Goal: Complete application form

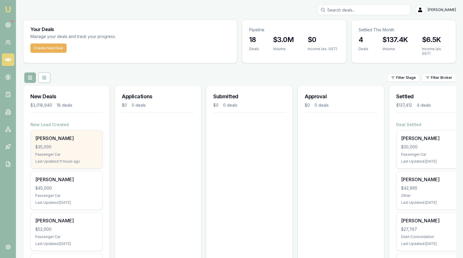
click at [54, 151] on div "Corey Symes $35,000 Passenger Car Last Updated: 11 hours ago" at bounding box center [67, 149] width 72 height 38
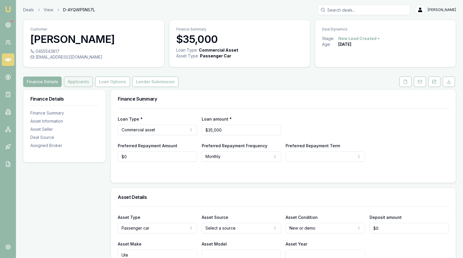
click at [76, 80] on button "Applicants" at bounding box center [78, 81] width 29 height 10
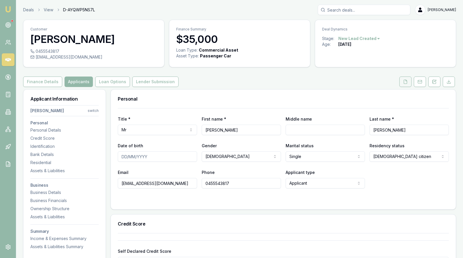
click at [406, 81] on icon at bounding box center [405, 81] width 5 height 5
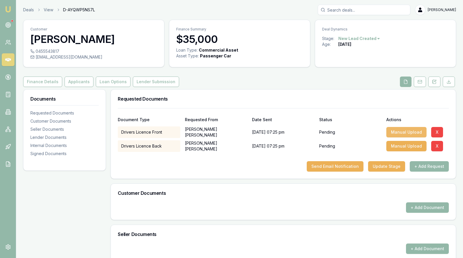
click at [404, 129] on button "Manual Upload" at bounding box center [407, 132] width 40 height 10
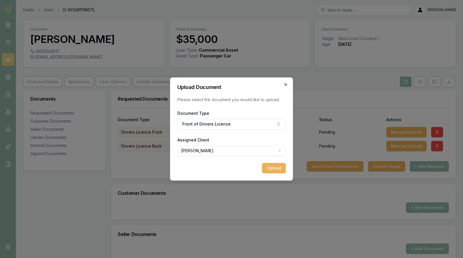
click at [286, 83] on icon "button" at bounding box center [286, 84] width 5 height 5
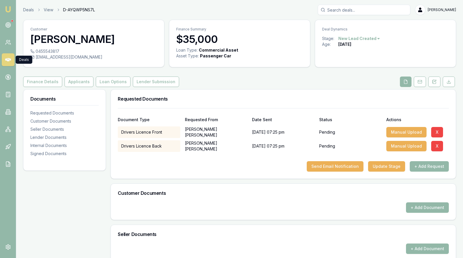
click at [6, 59] on icon at bounding box center [8, 59] width 6 height 3
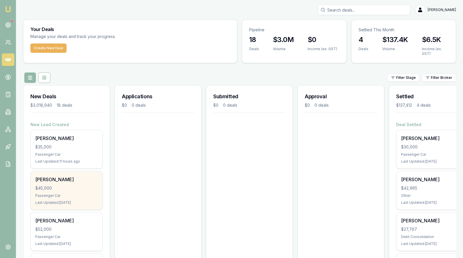
click at [61, 187] on div "$45,000" at bounding box center [66, 188] width 63 height 6
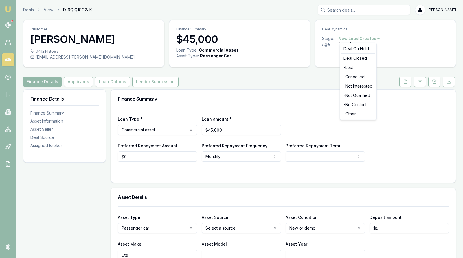
click at [373, 38] on html "Emu Broker Deals View D-9QIQ1SO2JK [PERSON_NAME] Toggle Menu Customer [PERSON_N…" at bounding box center [231, 129] width 463 height 258
click at [365, 86] on div "- Not Interested" at bounding box center [358, 85] width 34 height 9
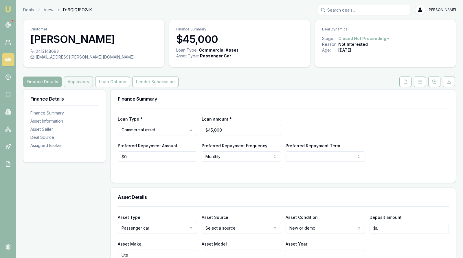
click at [83, 80] on button "Applicants" at bounding box center [78, 81] width 29 height 10
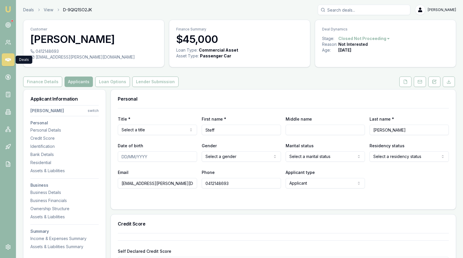
click at [7, 60] on icon at bounding box center [8, 59] width 6 height 3
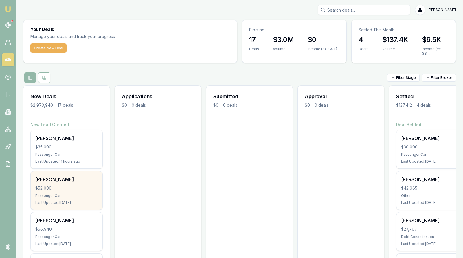
click at [50, 185] on div "$52,000" at bounding box center [66, 188] width 63 height 6
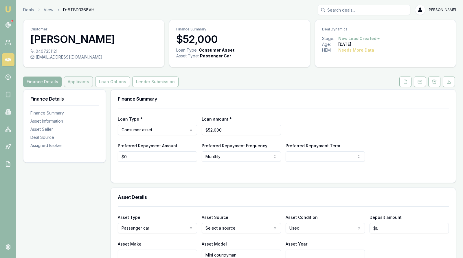
click at [80, 80] on button "Applicants" at bounding box center [78, 81] width 29 height 10
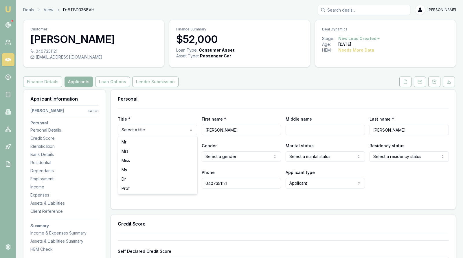
click at [166, 129] on html "Emu Broker Deals View D-8TBD3368VH Stevette Gelavis Toggle Menu Customer Dianna…" at bounding box center [231, 129] width 463 height 258
select select "Ms"
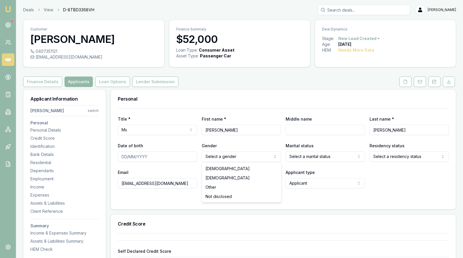
click at [247, 155] on html "Emu Broker Deals View D-8TBD3368VH Stevette Gelavis Toggle Menu Customer Dianna…" at bounding box center [231, 129] width 463 height 258
select select "FEMALE"
click at [421, 156] on html "Emu Broker Deals View D-8TBD3368VH Stevette Gelavis Toggle Menu Customer Dianna…" at bounding box center [231, 129] width 463 height 258
click at [365, 218] on div "Credit Score" at bounding box center [283, 223] width 345 height 19
click at [405, 81] on icon at bounding box center [405, 81] width 5 height 5
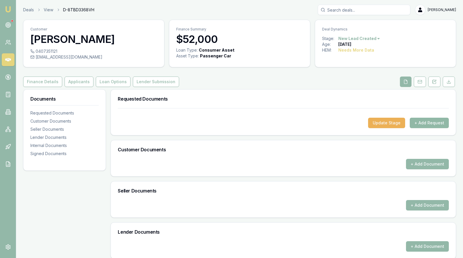
click at [426, 123] on button "+ Add Request" at bounding box center [429, 123] width 39 height 10
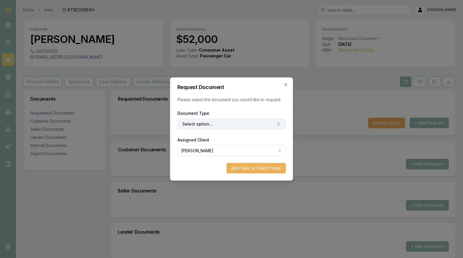
click at [238, 122] on button "Select option..." at bounding box center [232, 124] width 109 height 10
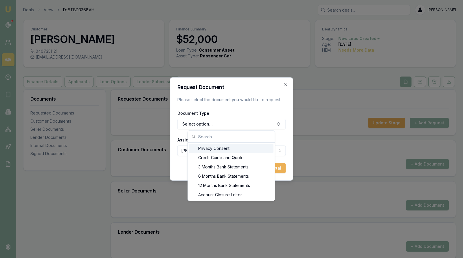
click at [238, 149] on div "Privacy Consent" at bounding box center [231, 148] width 85 height 9
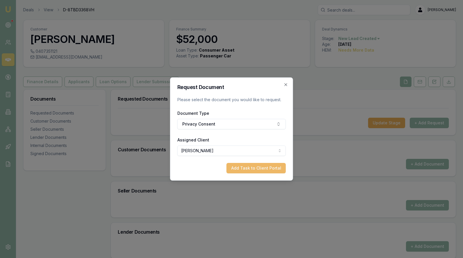
click at [251, 167] on button "Add Task to Client Portal" at bounding box center [256, 168] width 59 height 10
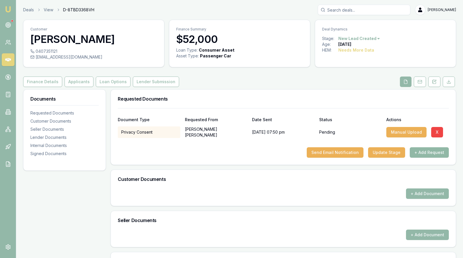
click at [424, 153] on button "+ Add Request" at bounding box center [429, 152] width 39 height 10
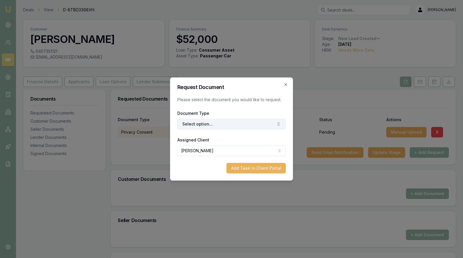
click at [241, 125] on button "Select option..." at bounding box center [232, 124] width 109 height 10
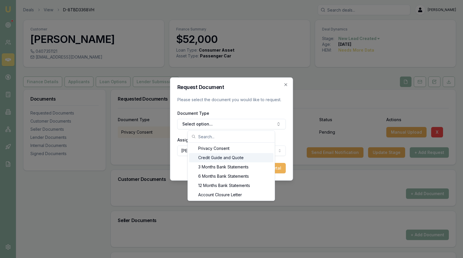
click at [241, 158] on div "Credit Guide and Quote" at bounding box center [231, 157] width 85 height 9
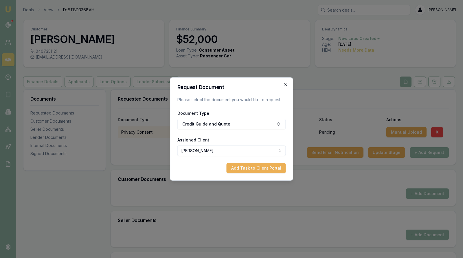
click at [287, 84] on icon "button" at bounding box center [286, 84] width 5 height 5
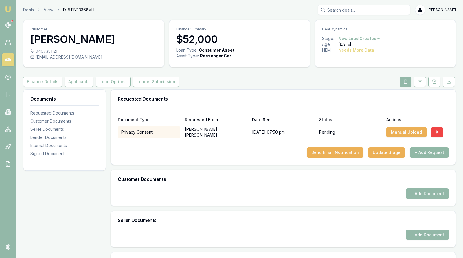
click at [435, 150] on button "+ Add Request" at bounding box center [429, 152] width 39 height 10
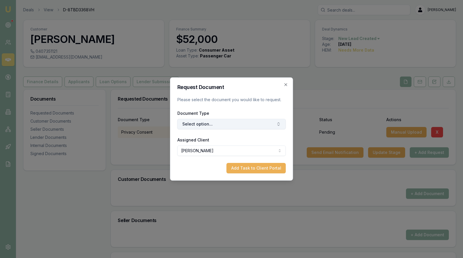
click at [254, 121] on button "Select option..." at bounding box center [232, 124] width 109 height 10
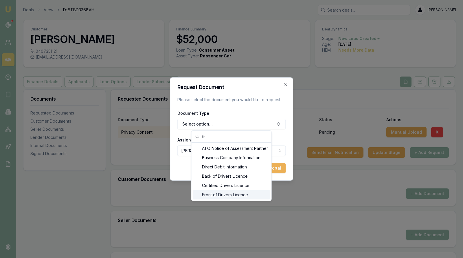
type input "fr"
click at [248, 195] on div "Front of Drivers Licence" at bounding box center [232, 194] width 78 height 9
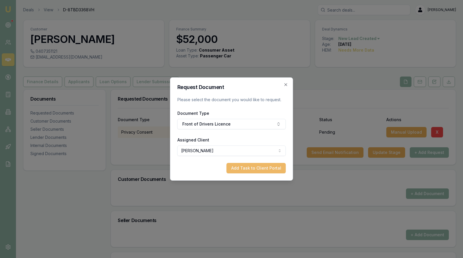
click at [245, 167] on button "Add Task to Client Portal" at bounding box center [256, 168] width 59 height 10
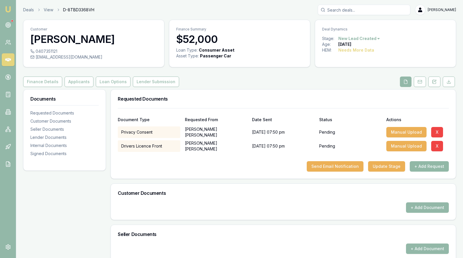
click at [422, 164] on button "+ Add Request" at bounding box center [429, 166] width 39 height 10
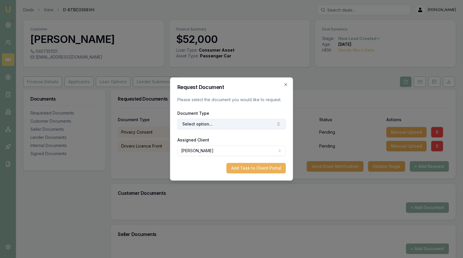
click at [269, 125] on button "Select option..." at bounding box center [232, 124] width 109 height 10
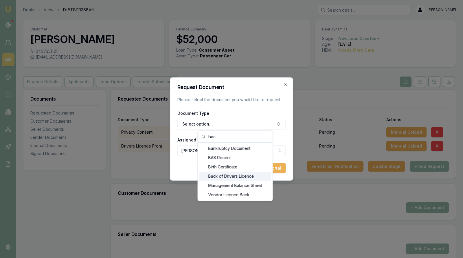
type input "bac"
click at [239, 178] on div "Back of Drivers Licence" at bounding box center [235, 175] width 72 height 9
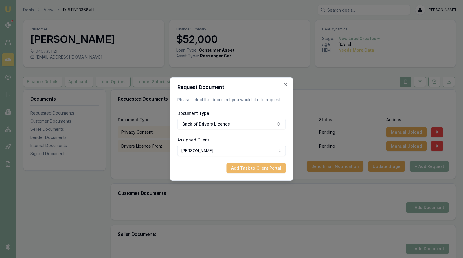
click at [248, 167] on button "Add Task to Client Portal" at bounding box center [256, 168] width 59 height 10
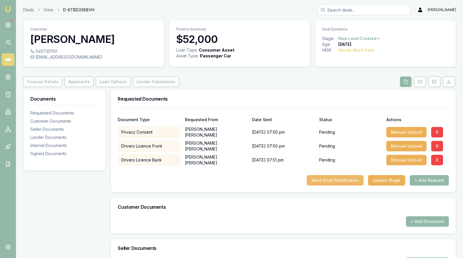
click at [323, 178] on button "Send Email Notification" at bounding box center [335, 180] width 57 height 10
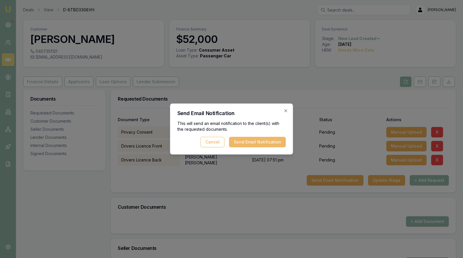
click at [274, 141] on button "Send Email Notification" at bounding box center [257, 142] width 57 height 10
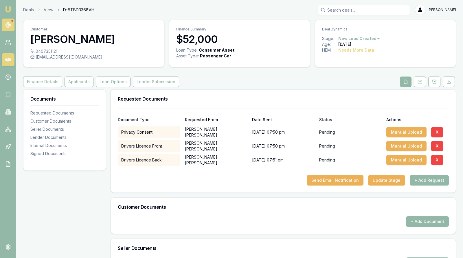
click at [9, 24] on circle at bounding box center [8, 24] width 3 height 3
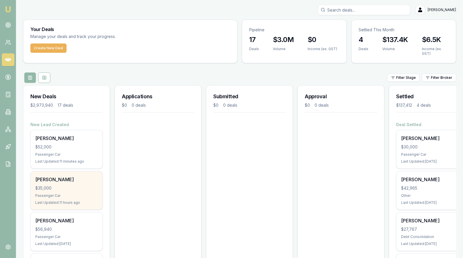
click at [45, 182] on div "[PERSON_NAME]" at bounding box center [66, 179] width 63 height 7
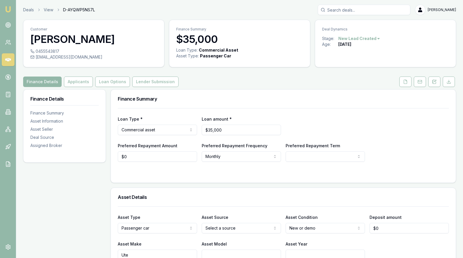
click at [357, 119] on div "Loan Type * Commercial asset Consumer loan Consumer asset Commercial loan Comme…" at bounding box center [283, 125] width 331 height 20
click at [407, 80] on icon at bounding box center [405, 82] width 3 height 4
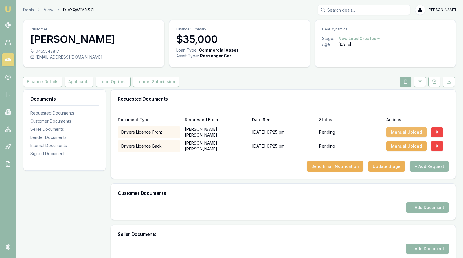
click at [414, 130] on button "Manual Upload" at bounding box center [407, 132] width 40 height 10
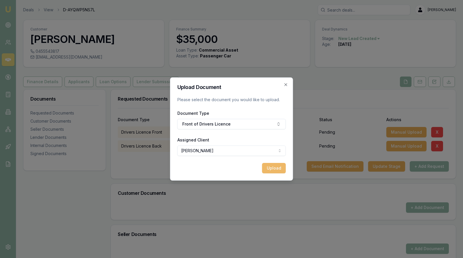
click at [270, 166] on button "Upload" at bounding box center [274, 168] width 24 height 10
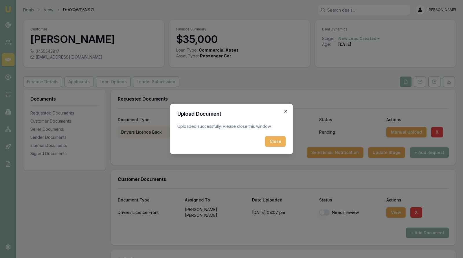
click at [286, 110] on icon "button" at bounding box center [286, 111] width 3 height 3
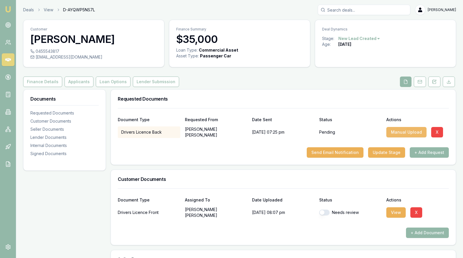
click at [409, 130] on button "Manual Upload" at bounding box center [407, 132] width 40 height 10
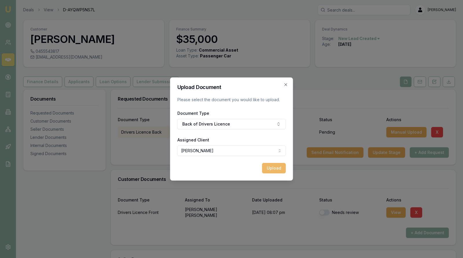
click at [273, 168] on button "Upload" at bounding box center [274, 168] width 24 height 10
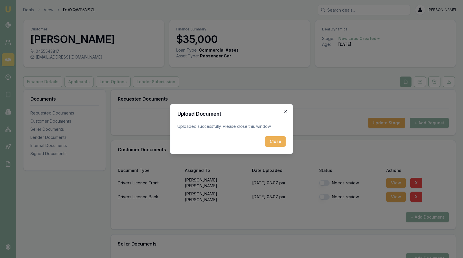
click at [286, 110] on icon "button" at bounding box center [286, 111] width 3 height 3
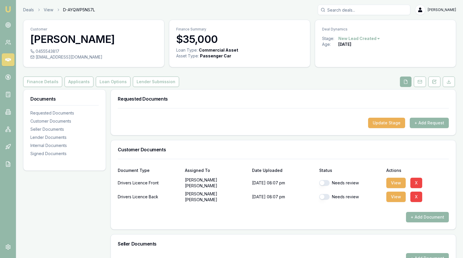
click at [322, 182] on button "button" at bounding box center [324, 183] width 10 height 6
checkbox input "true"
click at [324, 195] on button "button" at bounding box center [324, 197] width 10 height 6
checkbox input "true"
click at [438, 153] on div "Customer Documents" at bounding box center [283, 149] width 345 height 19
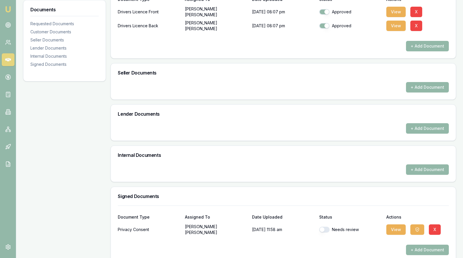
scroll to position [178, 0]
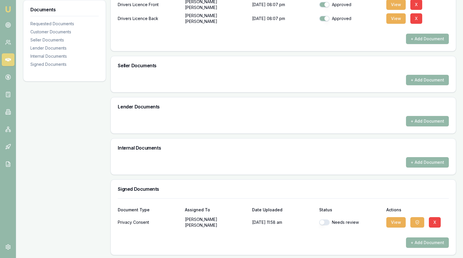
click at [323, 220] on button "button" at bounding box center [324, 222] width 10 height 6
checkbox input "true"
click at [286, 154] on div "Internal Documents" at bounding box center [283, 147] width 345 height 19
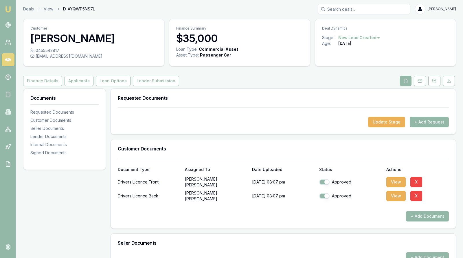
scroll to position [0, 0]
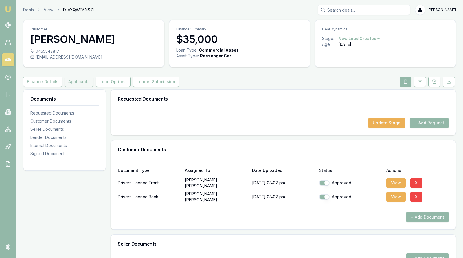
click at [83, 78] on button "Applicants" at bounding box center [79, 81] width 29 height 10
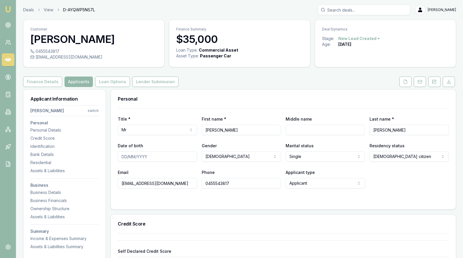
click at [320, 127] on input "Middle name" at bounding box center [325, 130] width 79 height 10
type input "[PERSON_NAME]"
click at [122, 155] on input "Date of birth" at bounding box center [157, 156] width 79 height 10
type input "[DATE]"
click at [390, 180] on div "Email [EMAIL_ADDRESS][DOMAIN_NAME] Phone [PHONE_NUMBER] Applicant type Applican…" at bounding box center [283, 179] width 331 height 20
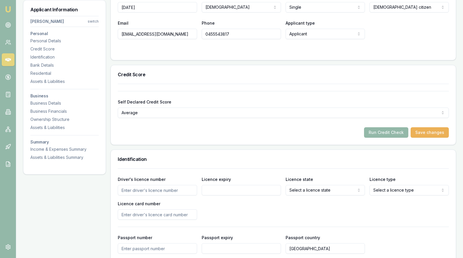
scroll to position [159, 0]
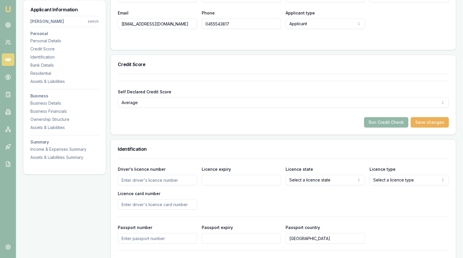
click at [148, 177] on input "Driver's licence number" at bounding box center [157, 180] width 79 height 10
type input "072222396"
click at [230, 175] on input "Licence expiry" at bounding box center [241, 180] width 79 height 10
type input "[DATE]"
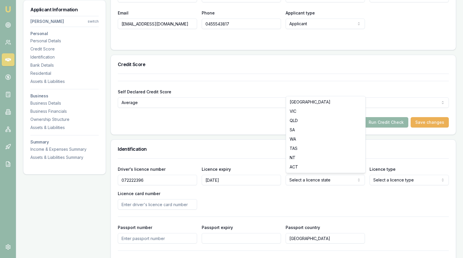
select select "QLD"
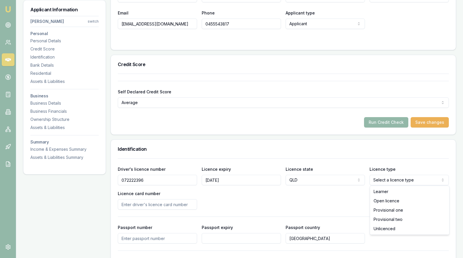
select select "OPEN_LICENCE"
click at [158, 206] on input "Licence card number" at bounding box center [157, 204] width 79 height 10
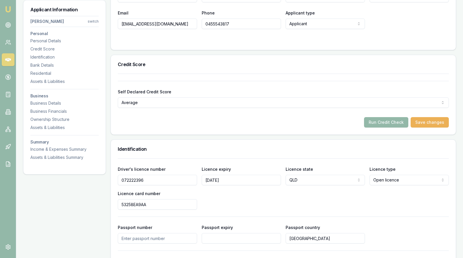
type input "53258EA9AA"
click at [255, 198] on div "Driver's licence number [DRIVERS_LICENSE_NUMBER] Licence expiry [DATE] Licence …" at bounding box center [283, 187] width 331 height 44
click at [128, 203] on input "53258EA9AA" at bounding box center [157, 204] width 79 height 10
click at [136, 203] on input "53258EA9AA" at bounding box center [157, 204] width 79 height 10
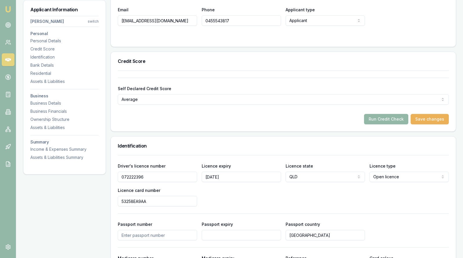
click at [237, 196] on div "Driver's licence number [DRIVERS_LICENSE_NUMBER] Licence expiry [DATE] Licence …" at bounding box center [283, 184] width 331 height 44
click at [237, 194] on div "Driver's licence number [DRIVERS_LICENSE_NUMBER] Licence expiry [DATE] Licence …" at bounding box center [283, 184] width 331 height 44
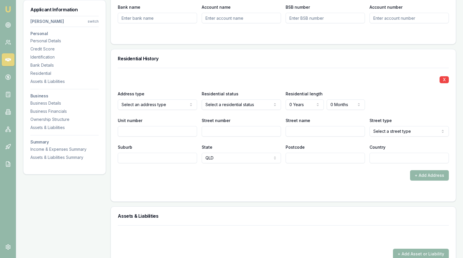
scroll to position [510, 0]
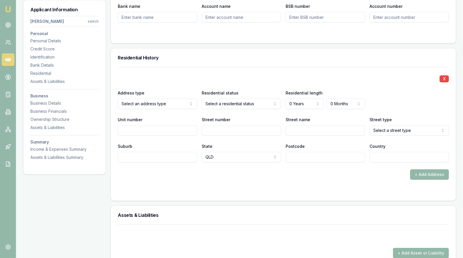
select select "RENTER"
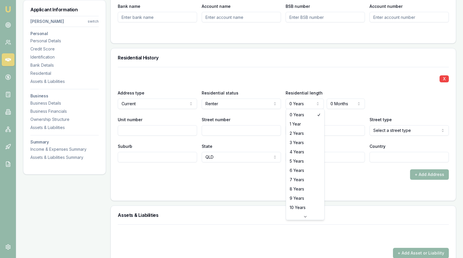
select select "3"
click at [224, 128] on input "Street number" at bounding box center [241, 130] width 79 height 10
type input "12"
click at [326, 127] on input "Street name" at bounding box center [325, 130] width 79 height 10
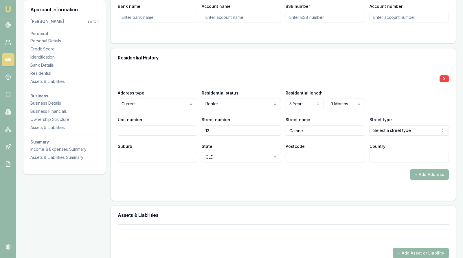
type input "Cathne"
select select "Street"
click at [183, 155] on input "Suburb" at bounding box center [157, 157] width 79 height 10
type input "ooee Bay"
click at [314, 152] on input "Postcode" at bounding box center [325, 157] width 79 height 10
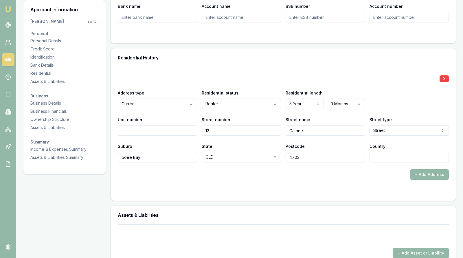
type input "4703"
click at [427, 155] on input "Country" at bounding box center [409, 157] width 79 height 10
type input "[GEOGRAPHIC_DATA]"
select select "VIC"
click at [344, 175] on div "+ Add Address" at bounding box center [283, 174] width 331 height 10
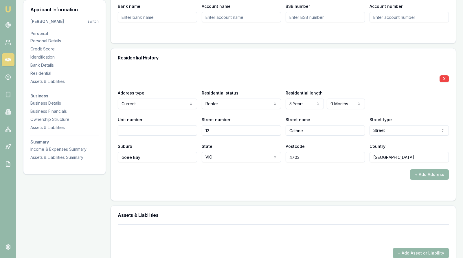
select select "QLD"
click at [253, 187] on form "X Address type Current Current Previous Residential status Renter Owner with mo…" at bounding box center [283, 130] width 331 height 127
click at [307, 184] on form "X Address type Current Current Previous Residential status Renter Owner with mo…" at bounding box center [283, 130] width 331 height 127
click at [288, 183] on form "X Address type Current Current Previous Residential status Renter Owner with mo…" at bounding box center [283, 130] width 331 height 127
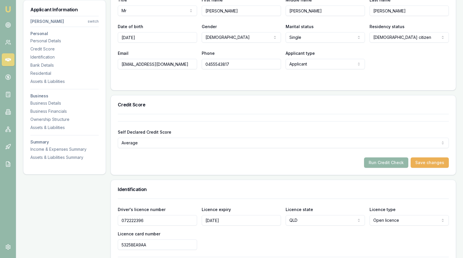
scroll to position [105, 0]
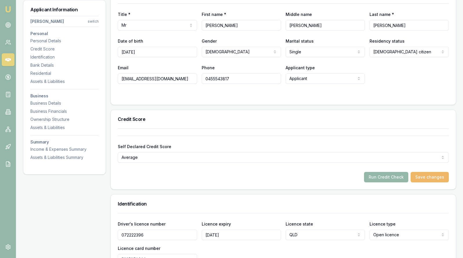
click at [426, 176] on button "Save changes" at bounding box center [430, 177] width 38 height 10
click at [397, 173] on button "Run Credit Check" at bounding box center [386, 177] width 44 height 10
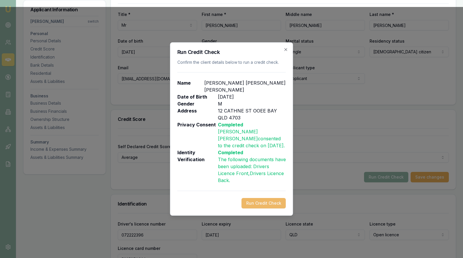
click at [269, 198] on button "Run Credit Check" at bounding box center [264, 203] width 44 height 10
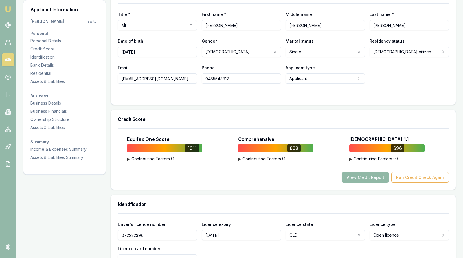
click at [363, 175] on button "View Credit Report" at bounding box center [365, 177] width 47 height 10
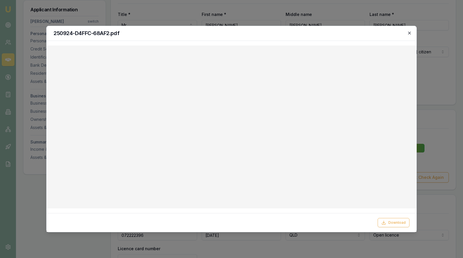
click at [411, 31] on icon "button" at bounding box center [409, 33] width 5 height 5
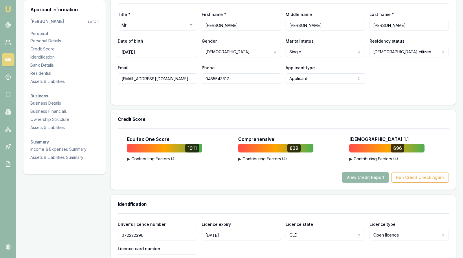
click at [402, 84] on form "Title * Mr Mr Mrs Miss Ms Dr Prof First name * [PERSON_NAME] name [PERSON_NAME]…" at bounding box center [283, 50] width 331 height 94
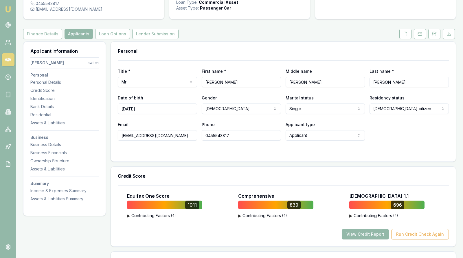
scroll to position [47, 0]
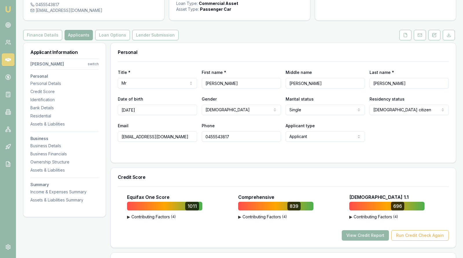
drag, startPoint x: 187, startPoint y: 138, endPoint x: 116, endPoint y: 135, distance: 71.0
click at [116, 135] on div "Title * Mr Mr Mrs Miss Ms Dr Prof First name * [PERSON_NAME] name [PERSON_NAME]…" at bounding box center [283, 111] width 345 height 101
